Goal: Find specific page/section

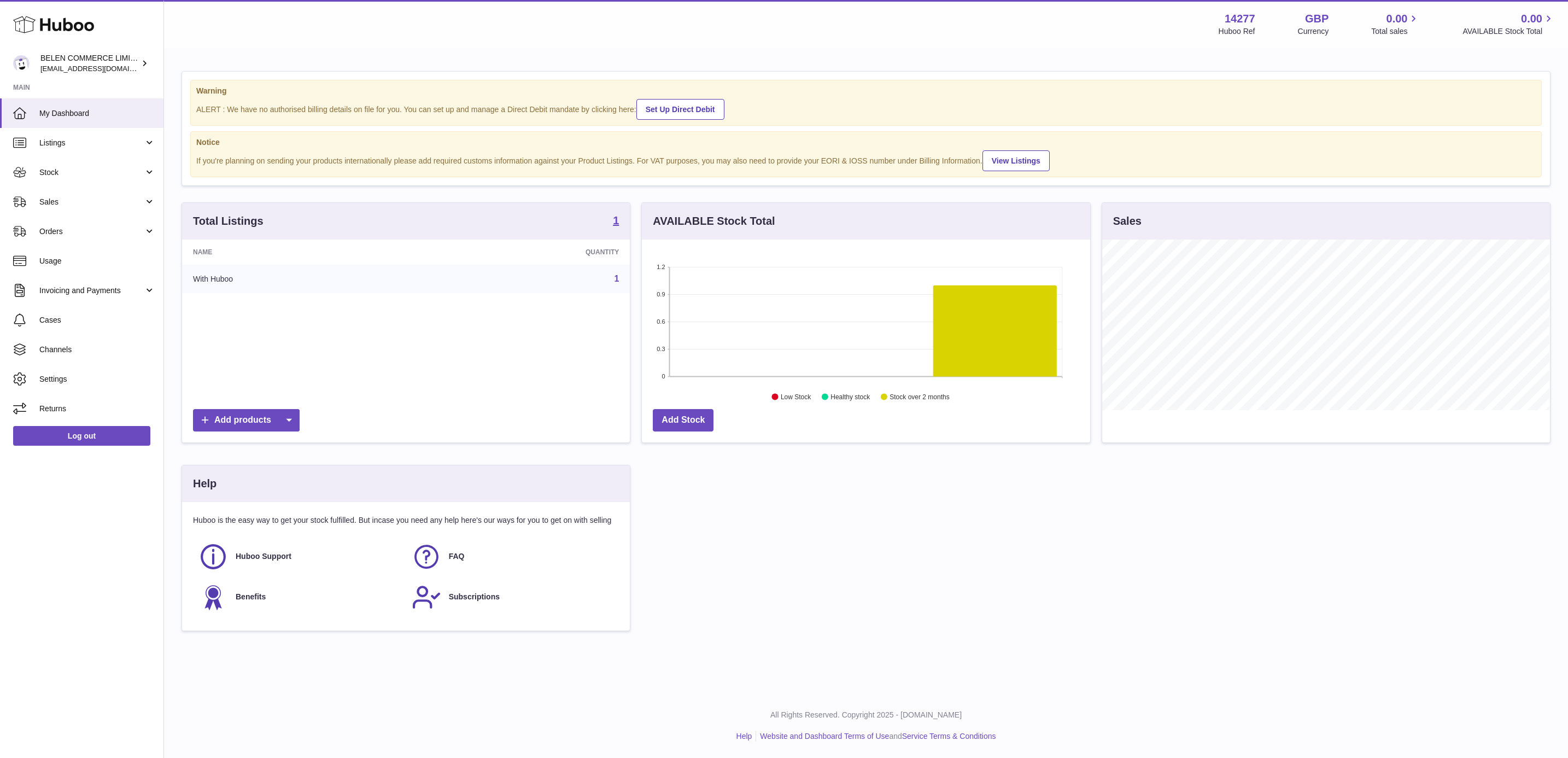
scroll to position [170, 447]
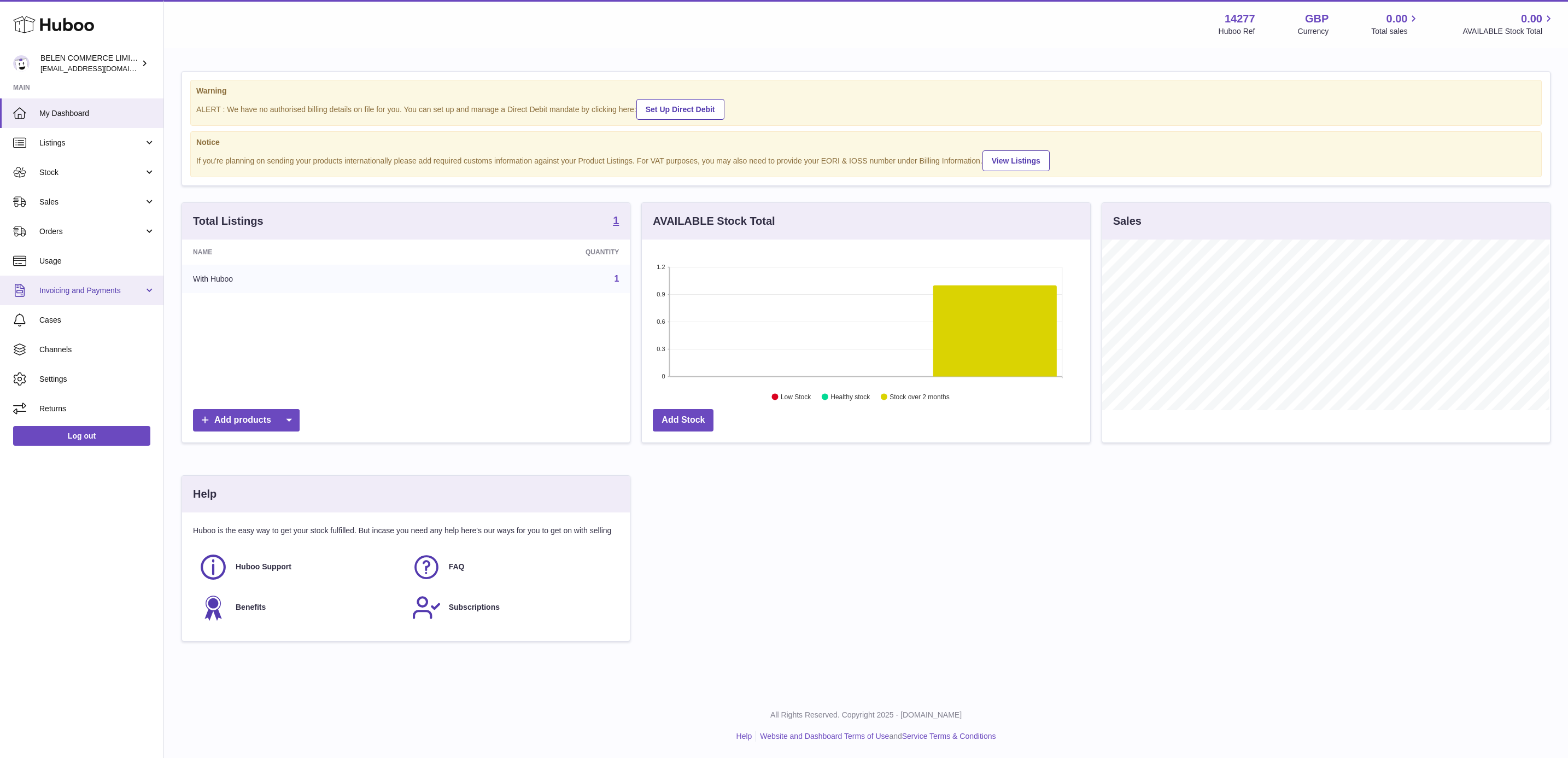
drag, startPoint x: 112, startPoint y: 289, endPoint x: 110, endPoint y: 297, distance: 8.2
click at [111, 289] on span "Invoicing and Payments" at bounding box center [92, 290] width 105 height 10
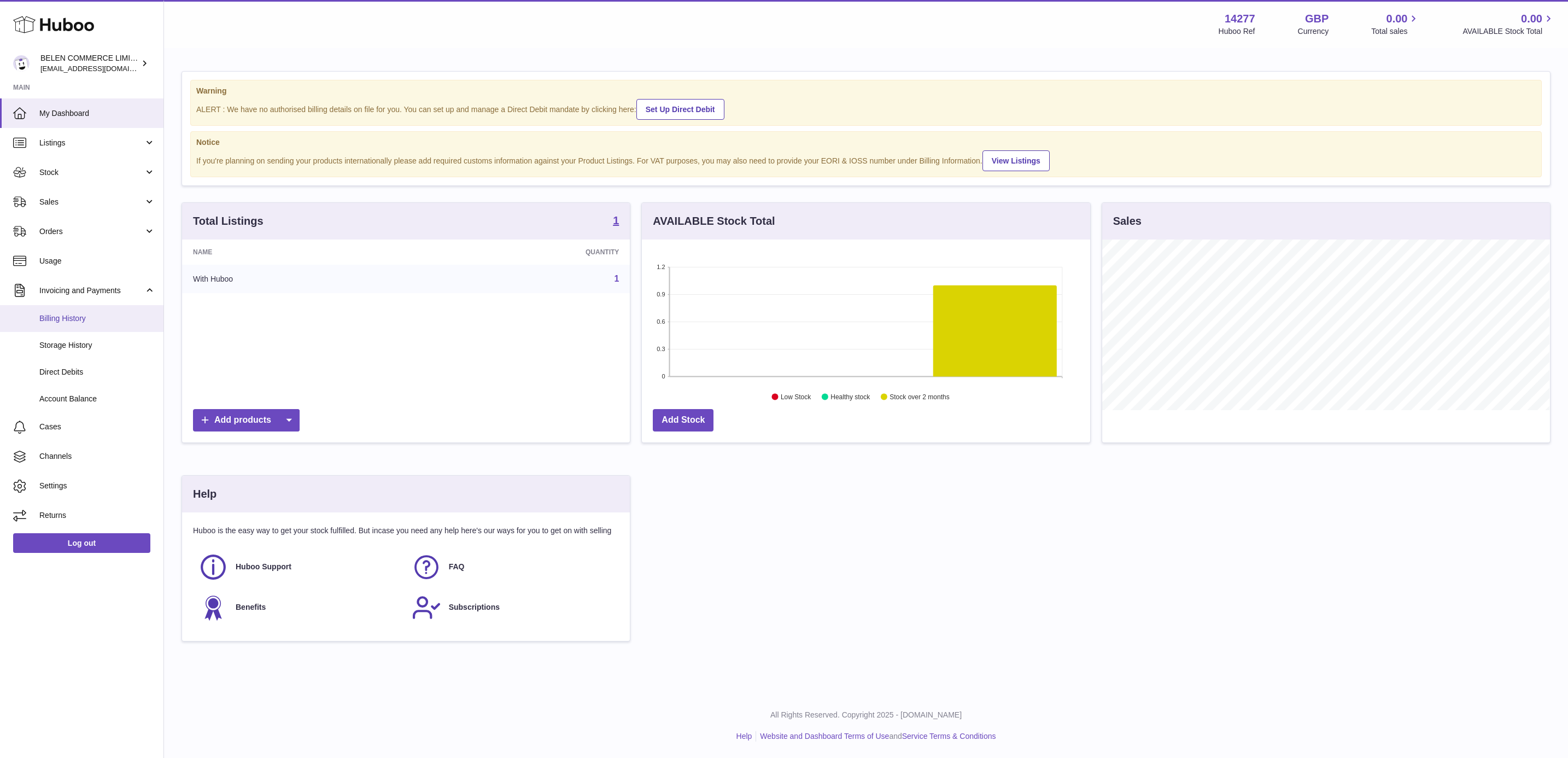
click at [110, 310] on link "Billing History" at bounding box center [82, 318] width 164 height 27
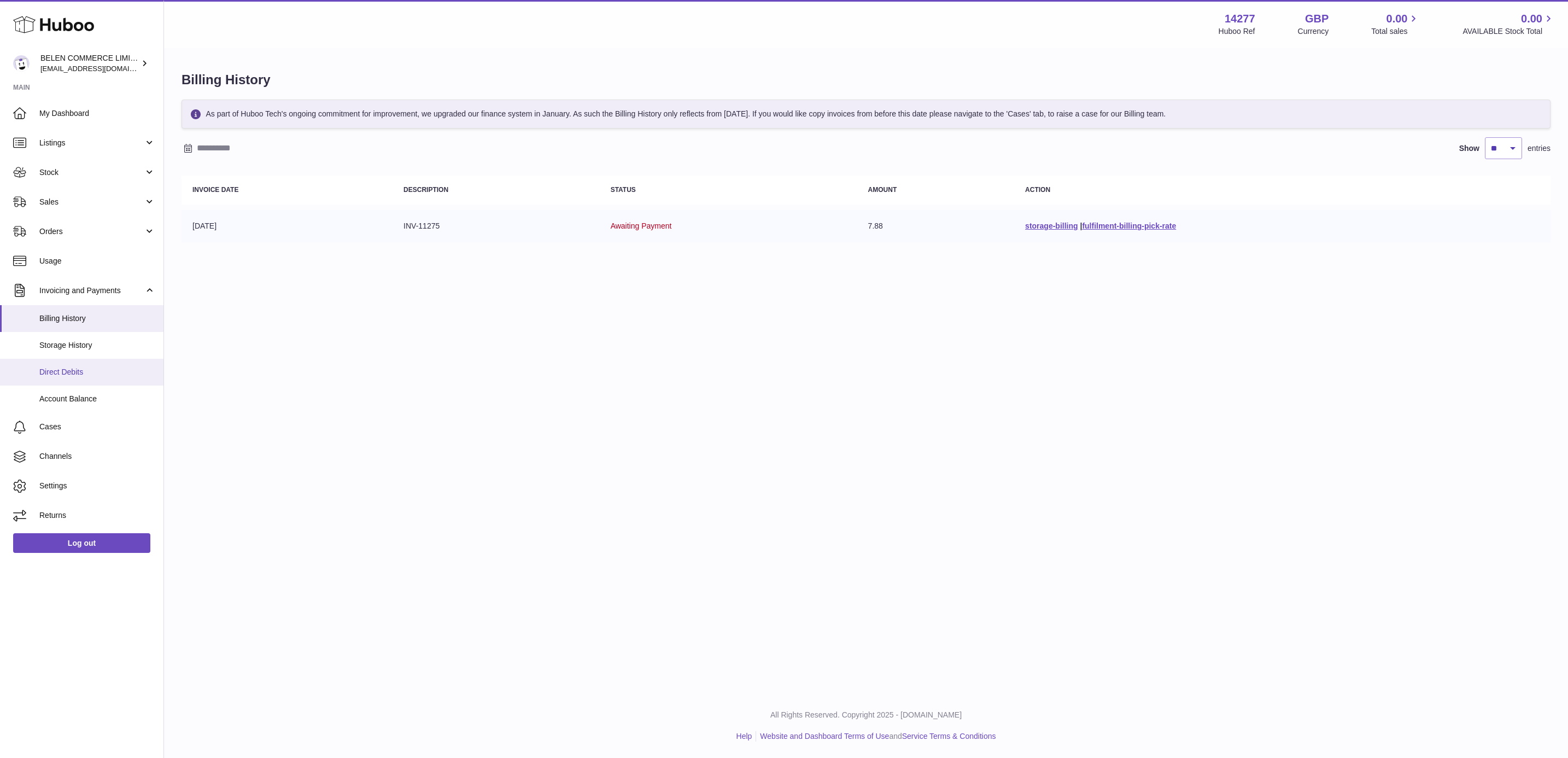
click at [104, 373] on span "Direct Debits" at bounding box center [97, 372] width 116 height 10
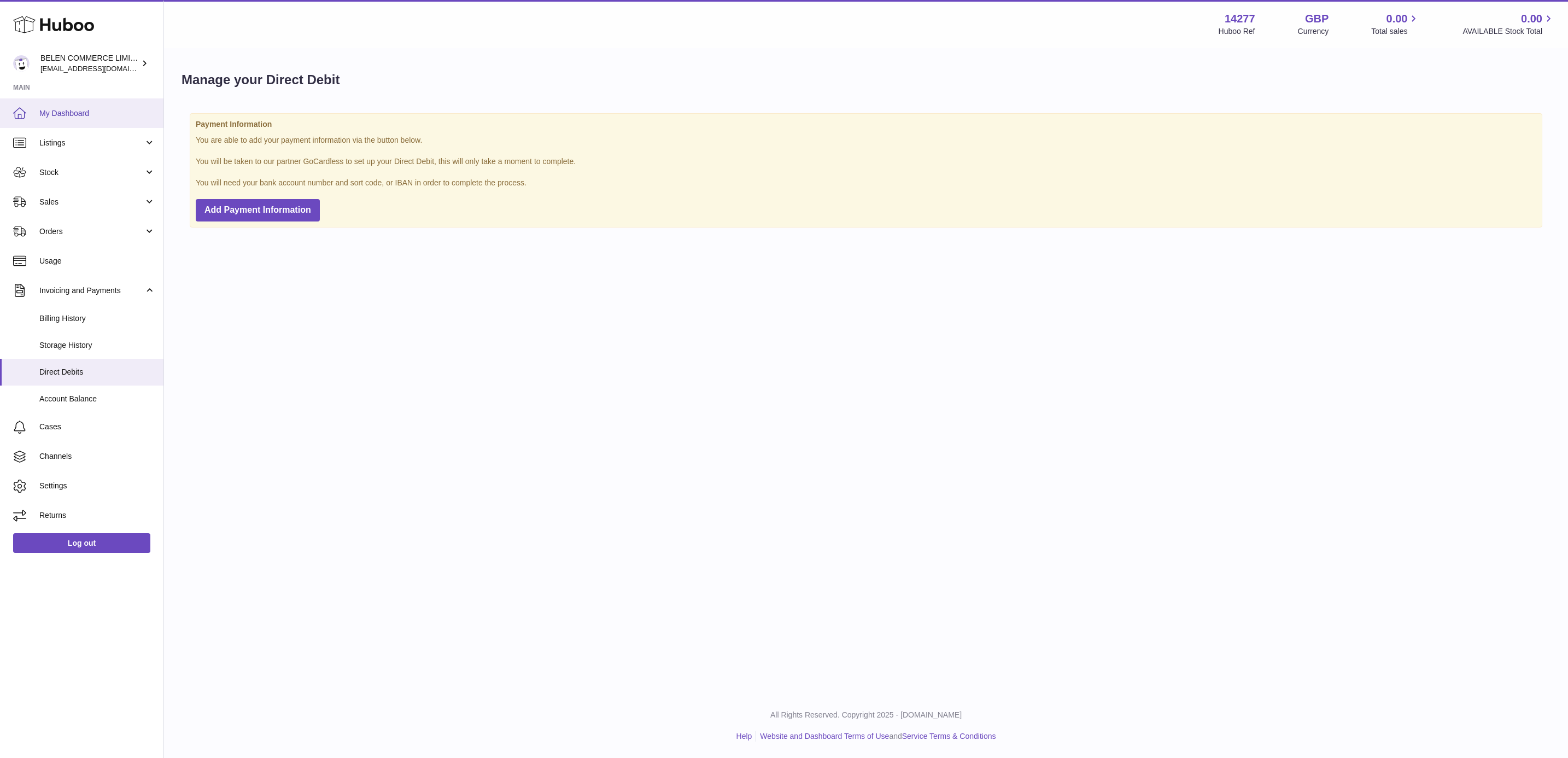
click at [93, 105] on link "My Dashboard" at bounding box center [82, 113] width 164 height 30
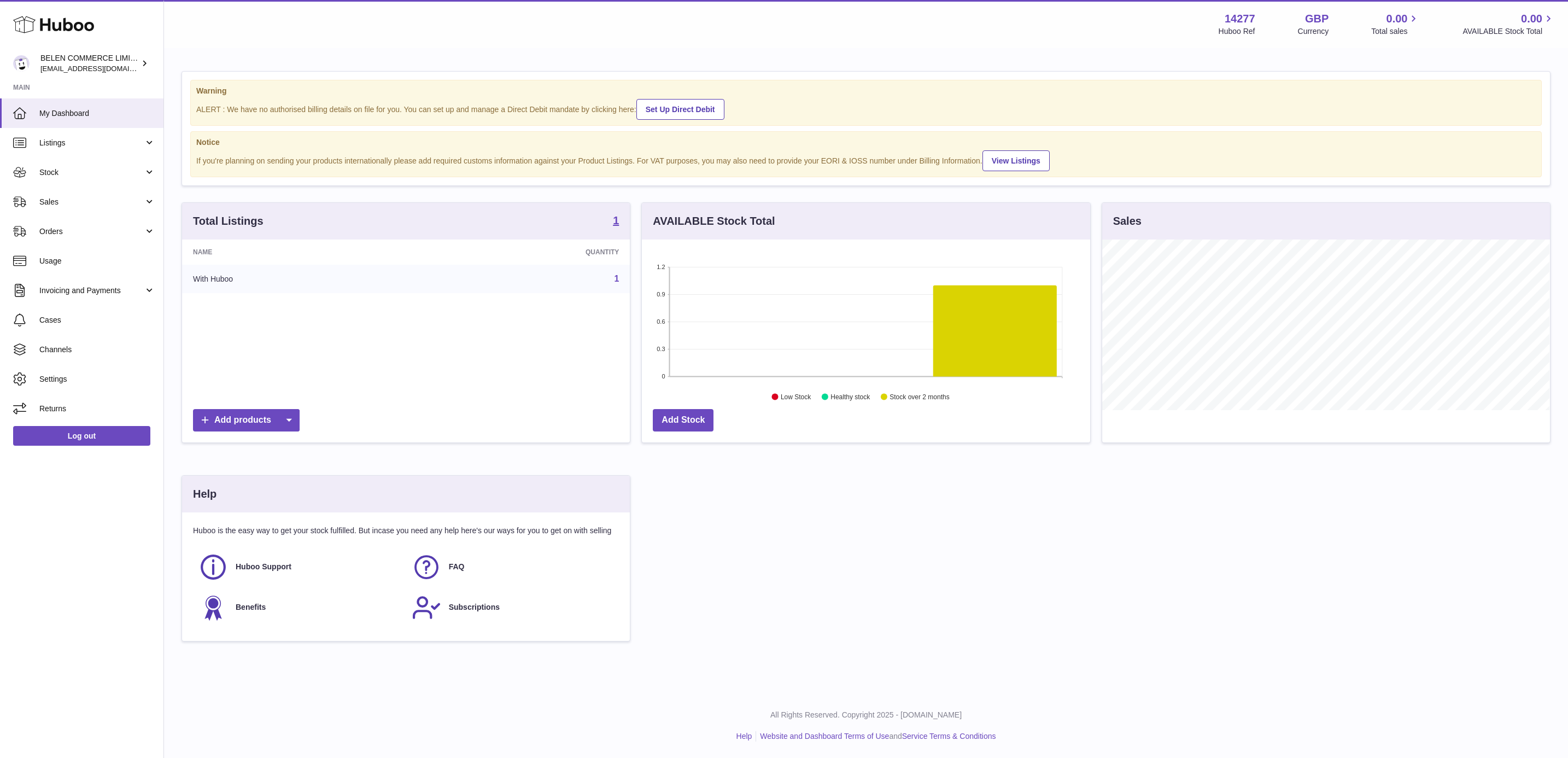
scroll to position [170, 447]
